Goal: Task Accomplishment & Management: Use online tool/utility

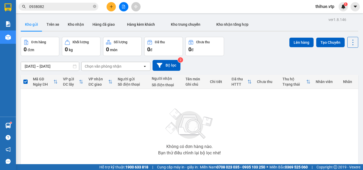
click at [110, 11] on button at bounding box center [111, 6] width 9 height 9
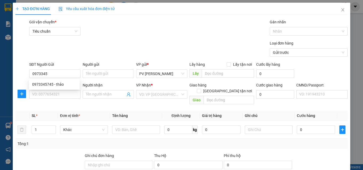
click at [71, 80] on div "0973345745 0973345745 - thảo" at bounding box center [54, 84] width 51 height 11
click at [66, 72] on input "0973345" at bounding box center [54, 74] width 51 height 9
click at [60, 84] on div "0973345745 - thảo" at bounding box center [54, 85] width 44 height 6
type input "0973345745"
type input "thảo"
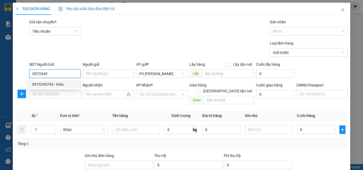
type input "4 HUE"
type input "0931985396"
type input "EM DUY"
type input "C HUE THU TIEN"
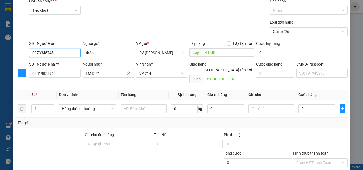
scroll to position [27, 0]
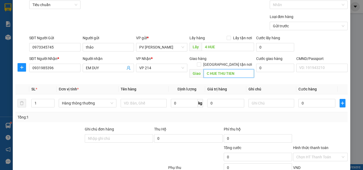
click at [237, 69] on input "C HUE THU TIEN" at bounding box center [229, 73] width 50 height 9
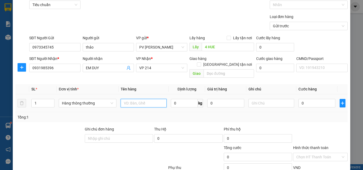
click at [133, 99] on input "text" at bounding box center [144, 103] width 46 height 9
type input "1T"
click at [307, 99] on input "0" at bounding box center [316, 103] width 37 height 9
type input "5"
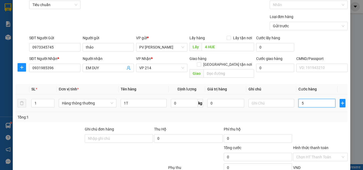
type input "5"
type input "50"
type input "500"
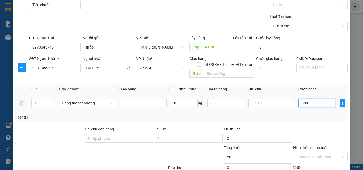
type input "500"
type input "5.000"
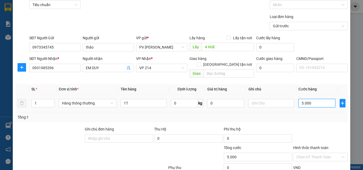
type input "50.000"
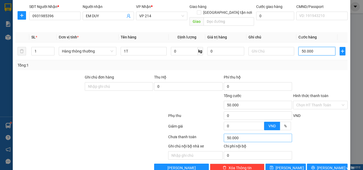
scroll to position [85, 0]
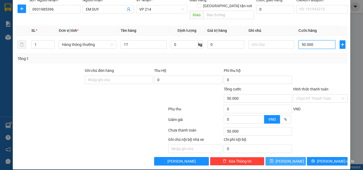
type input "50.000"
click at [289, 157] on button "Lưu" at bounding box center [286, 161] width 41 height 9
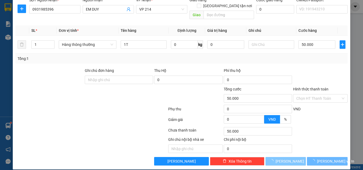
type input "0"
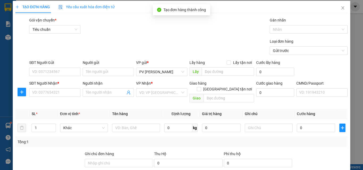
scroll to position [0, 0]
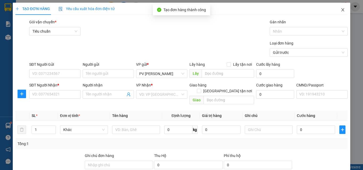
click at [341, 10] on icon "close" at bounding box center [343, 10] width 4 height 4
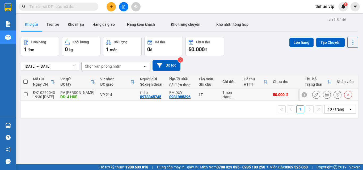
click at [24, 95] on input "checkbox" at bounding box center [26, 94] width 4 height 4
checkbox input "true"
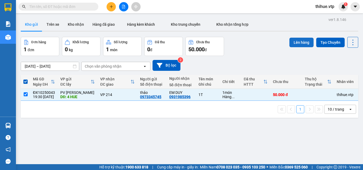
click at [304, 44] on button "Lên hàng" at bounding box center [301, 43] width 24 height 10
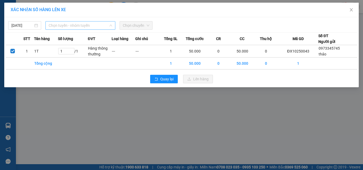
click at [81, 24] on span "Chọn tuyến - nhóm tuyến" at bounding box center [81, 26] width 64 height 8
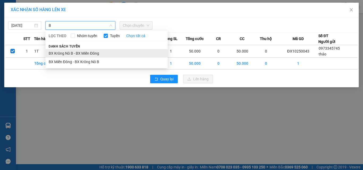
type input "B"
click at [81, 51] on li "BX Krông Nô B - BX Miền Đông" at bounding box center [106, 53] width 122 height 9
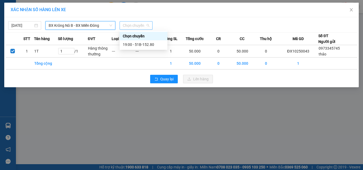
click at [130, 26] on span "Chọn chuyến" at bounding box center [136, 26] width 27 height 8
click at [136, 45] on div "19:00 - 51B-152.80" at bounding box center [143, 45] width 41 height 6
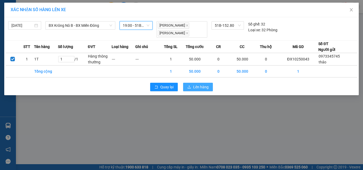
click at [196, 91] on button "Lên hàng" at bounding box center [198, 87] width 30 height 9
